Goal: Check status: Check status

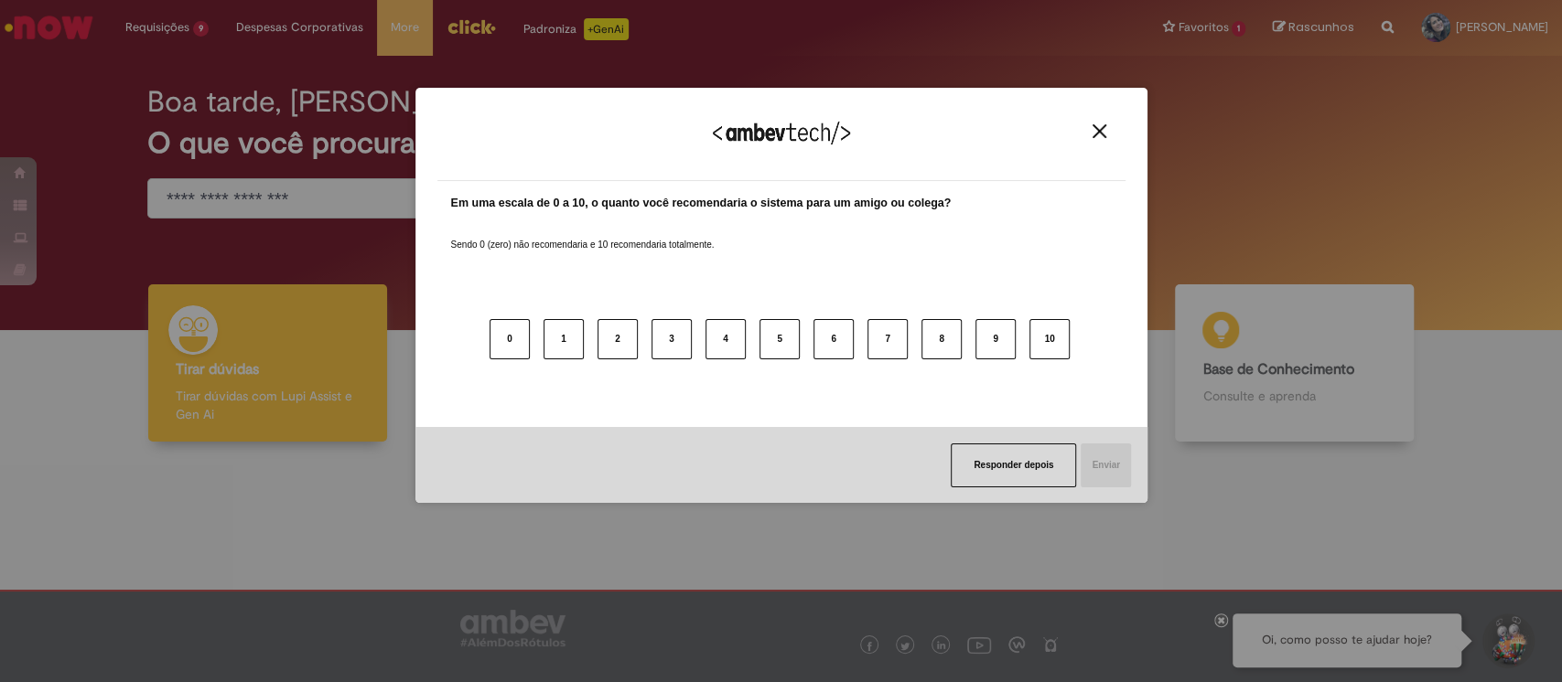
click at [1087, 128] on button "Close" at bounding box center [1099, 132] width 25 height 16
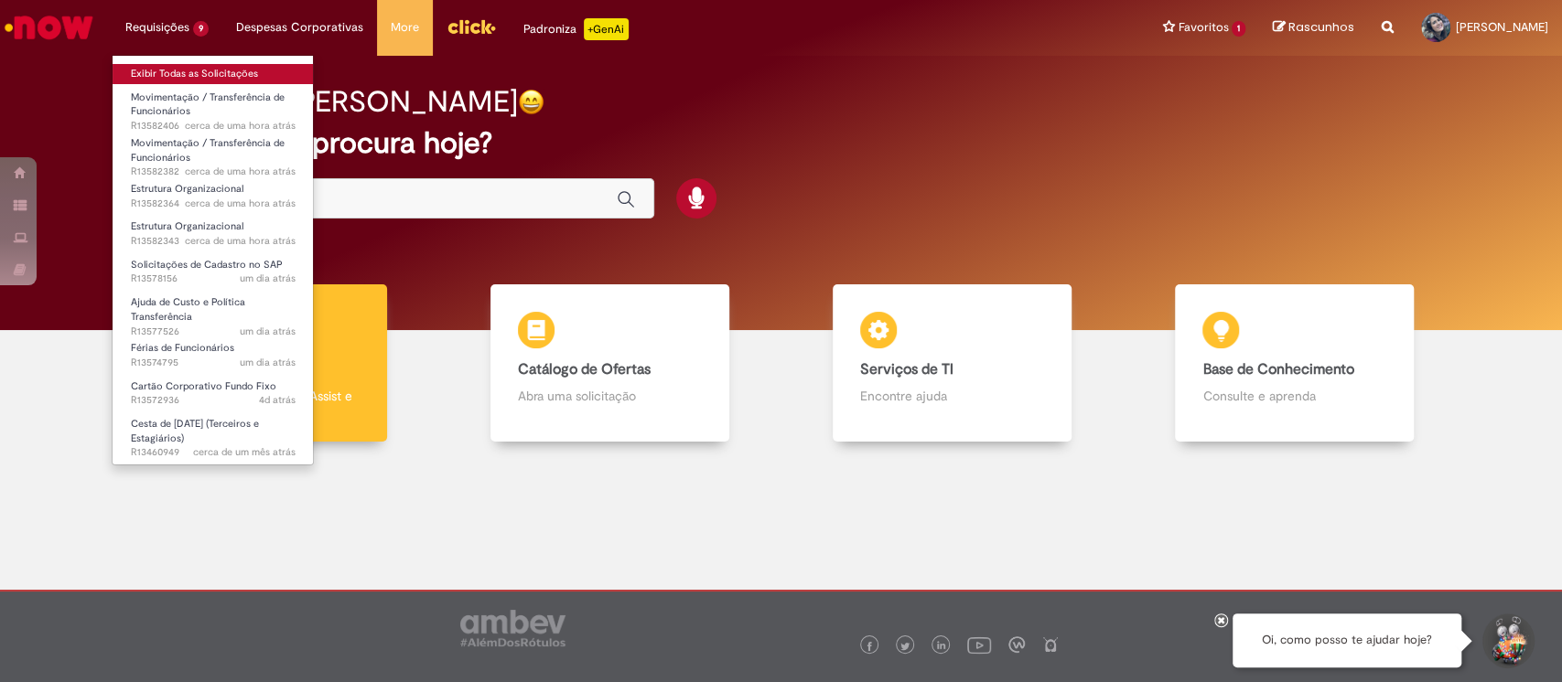
click at [205, 68] on link "Exibir Todas as Solicitações" at bounding box center [213, 74] width 201 height 20
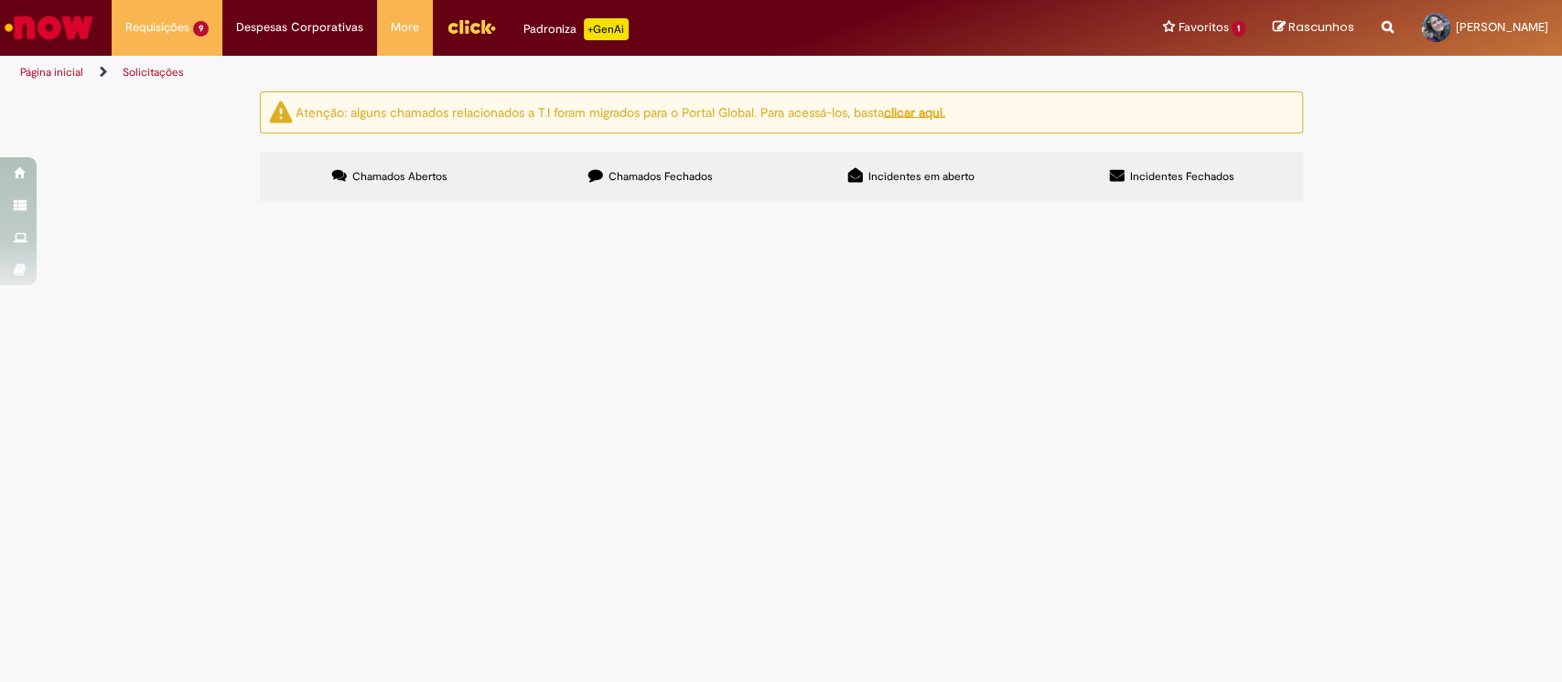
click at [689, 178] on span "Chamados Fechados" at bounding box center [660, 176] width 104 height 15
click at [0, 0] on input "Pesquisar" at bounding box center [0, 0] width 0 height 0
type input "*****"
click at [0, 0] on link "6" at bounding box center [0, 0] width 0 height 0
click at [0, 0] on icon at bounding box center [0, 0] width 0 height 0
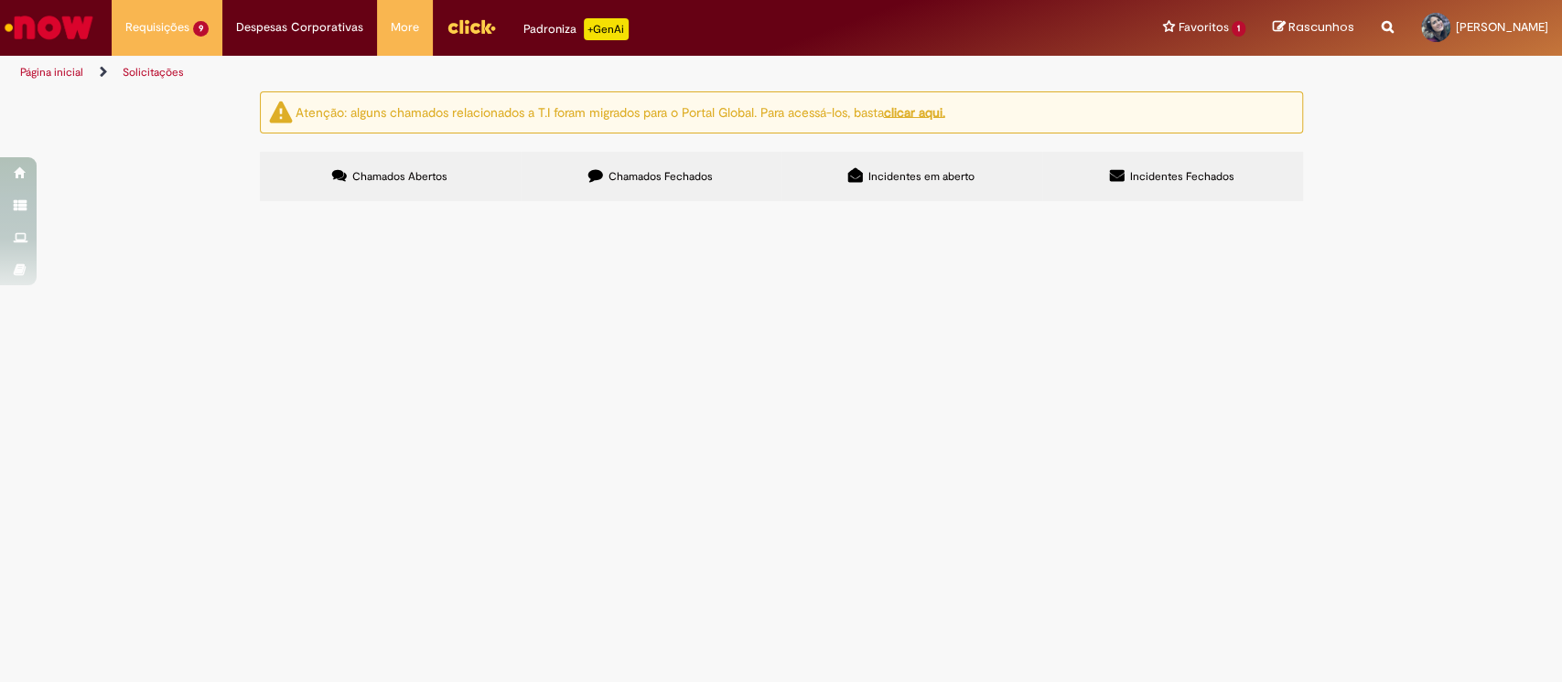
click at [673, 178] on span "Chamados Fechados" at bounding box center [660, 176] width 104 height 15
click at [0, 0] on link "6" at bounding box center [0, 0] width 0 height 0
click at [0, 0] on link "5" at bounding box center [0, 0] width 0 height 0
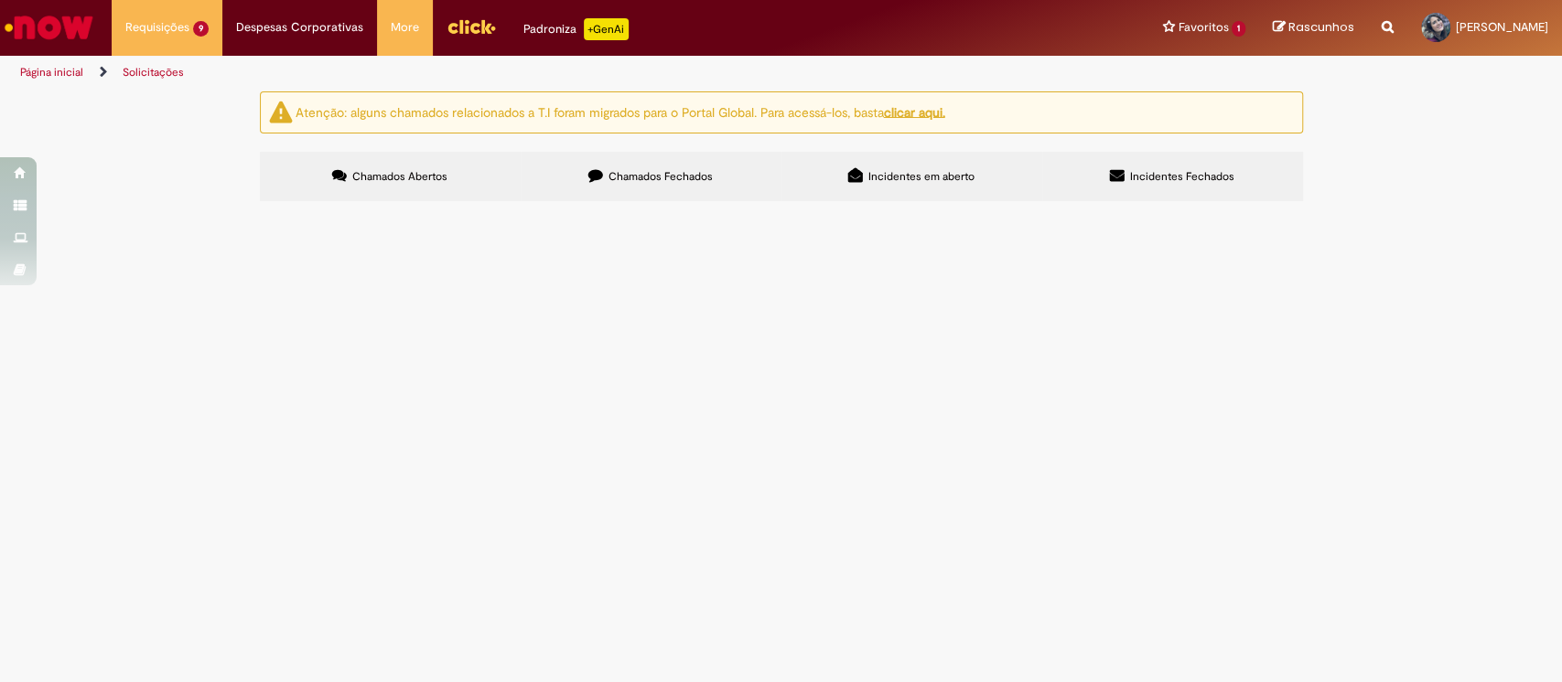
scroll to position [786, 0]
click at [0, 0] on link "7" at bounding box center [0, 0] width 0 height 0
click at [0, 0] on img "recolher o estado da solicitação" at bounding box center [0, 0] width 0 height 0
click at [0, 0] on span "Preciso que habilite o centro de custo da regional em [GEOGRAPHIC_DATA] no Work…" at bounding box center [0, 0] width 0 height 0
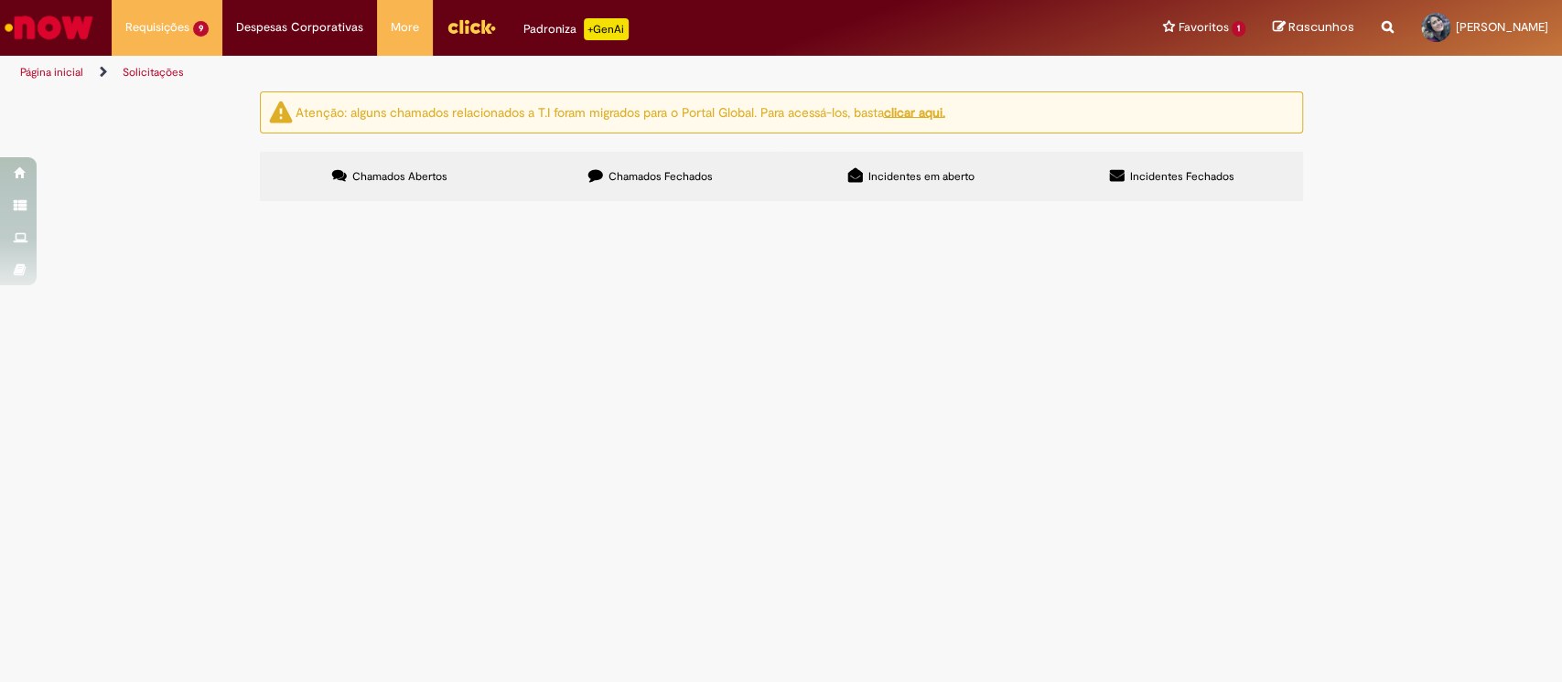
drag, startPoint x: 536, startPoint y: 604, endPoint x: 470, endPoint y: 600, distance: 66.0
click at [0, 0] on td "Preciso que habilite o centro de custo da regional em [GEOGRAPHIC_DATA] no Work…" at bounding box center [0, 0] width 0 height 0
copy span "BR03UURG01"
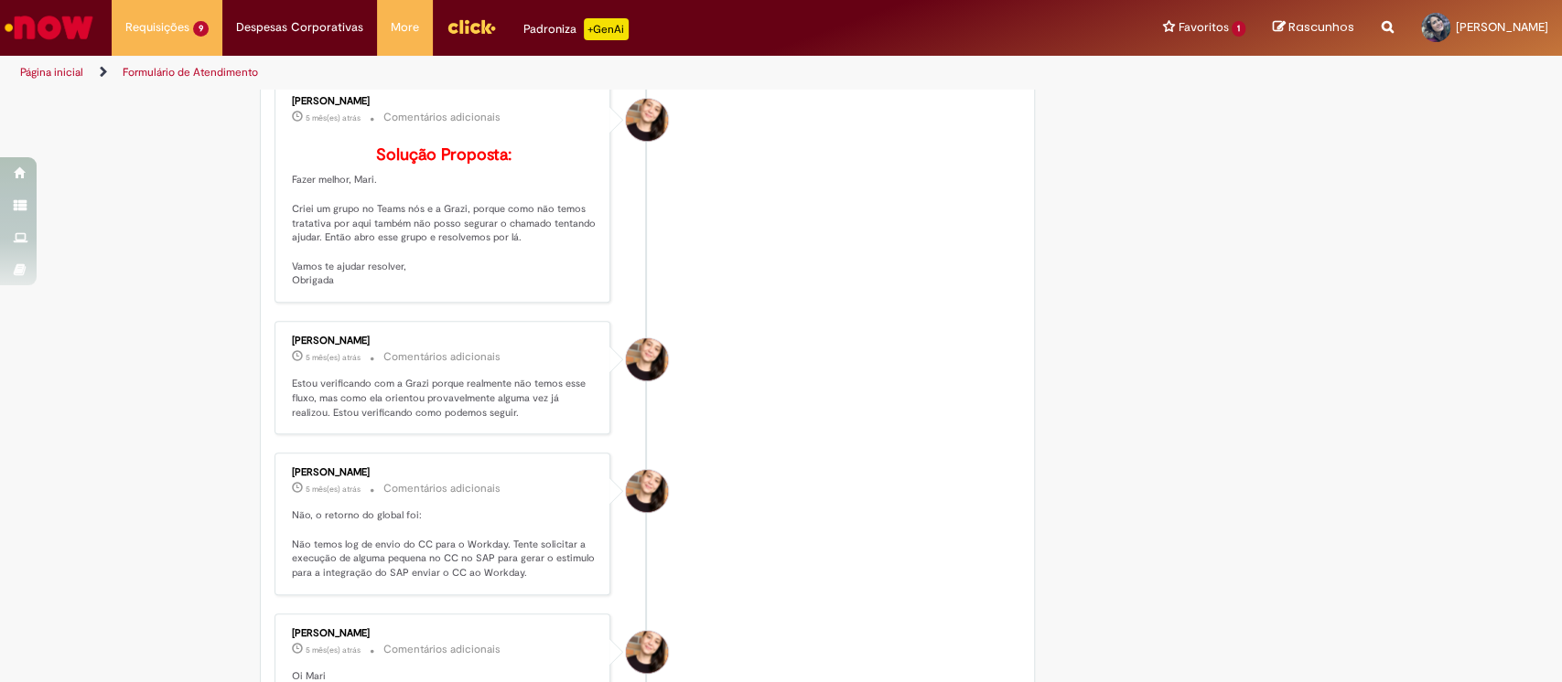
scroll to position [786, 0]
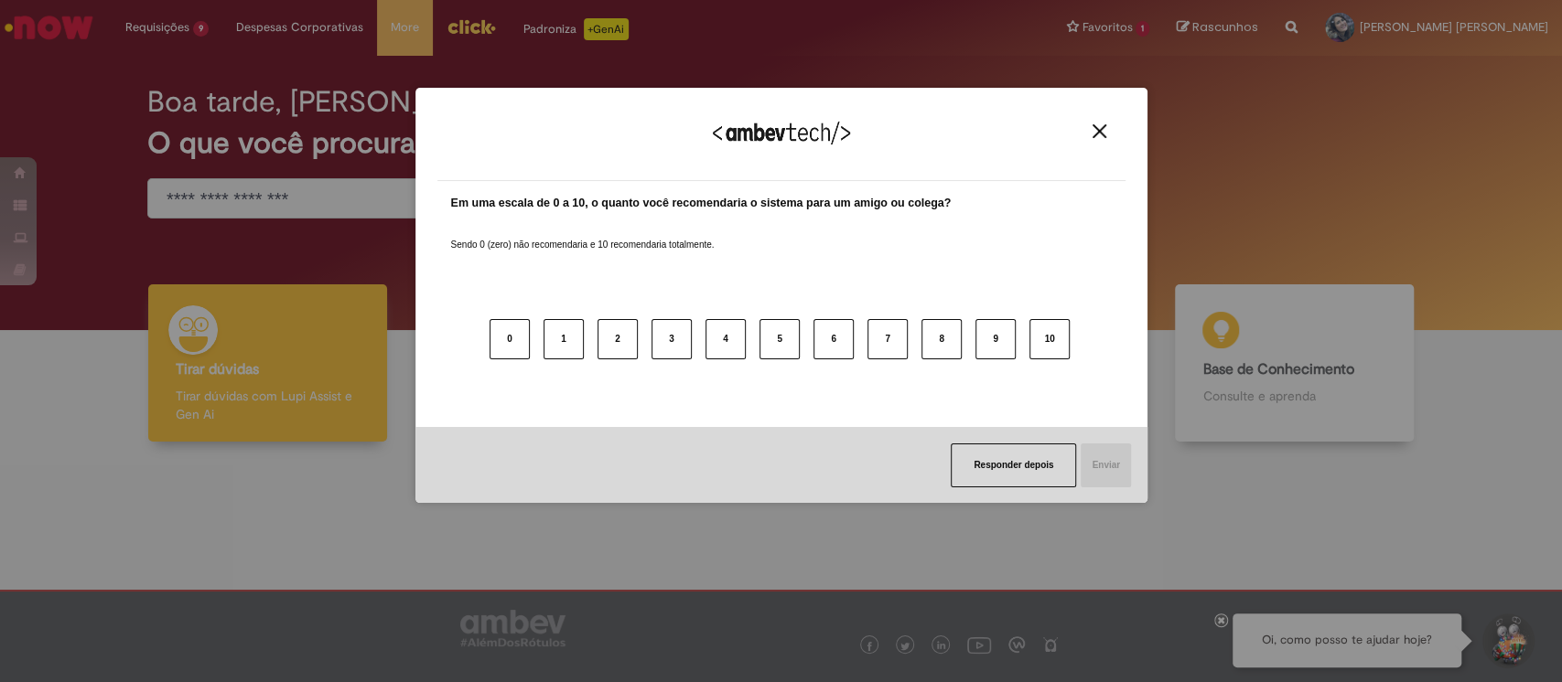
click at [1104, 135] on img "Close" at bounding box center [1099, 131] width 14 height 14
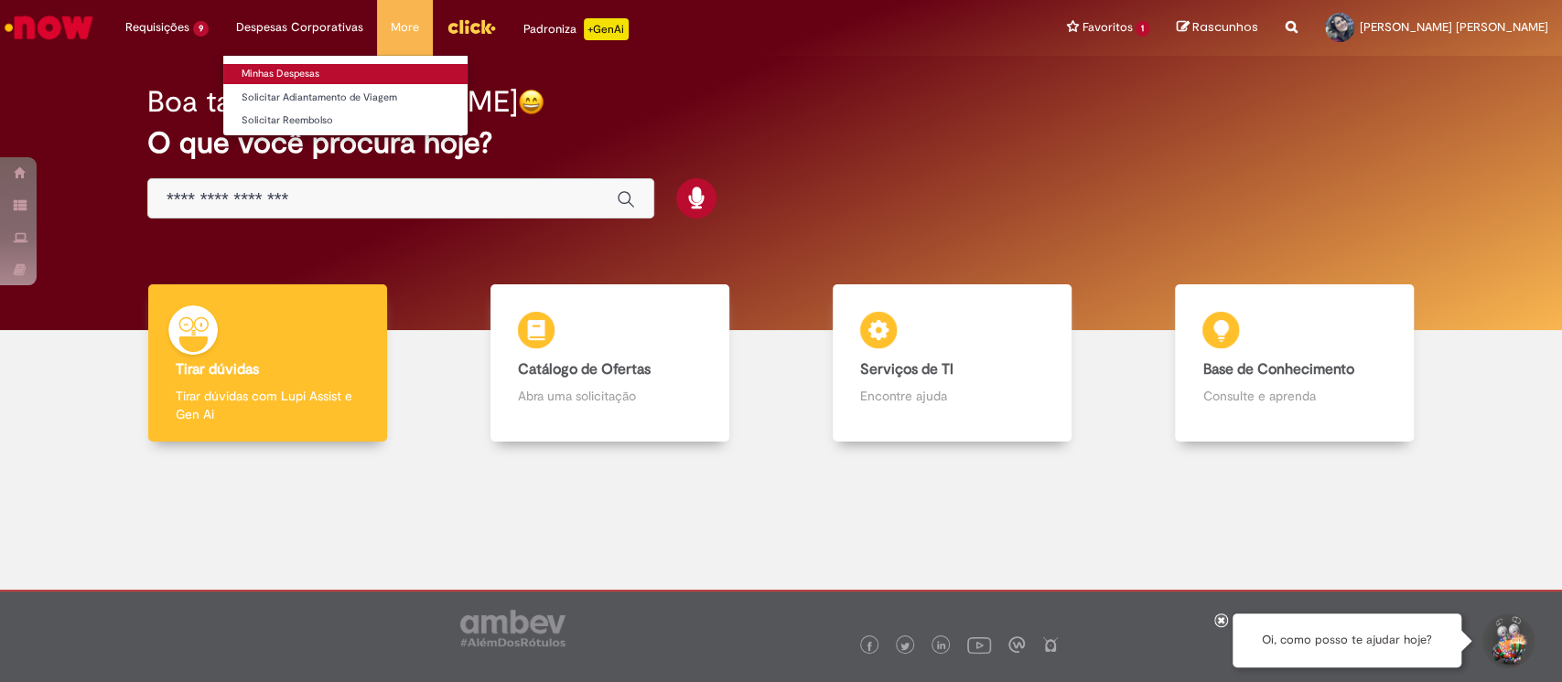
click at [325, 81] on link "Minhas Despesas" at bounding box center [345, 74] width 244 height 20
